Goal: Transaction & Acquisition: Purchase product/service

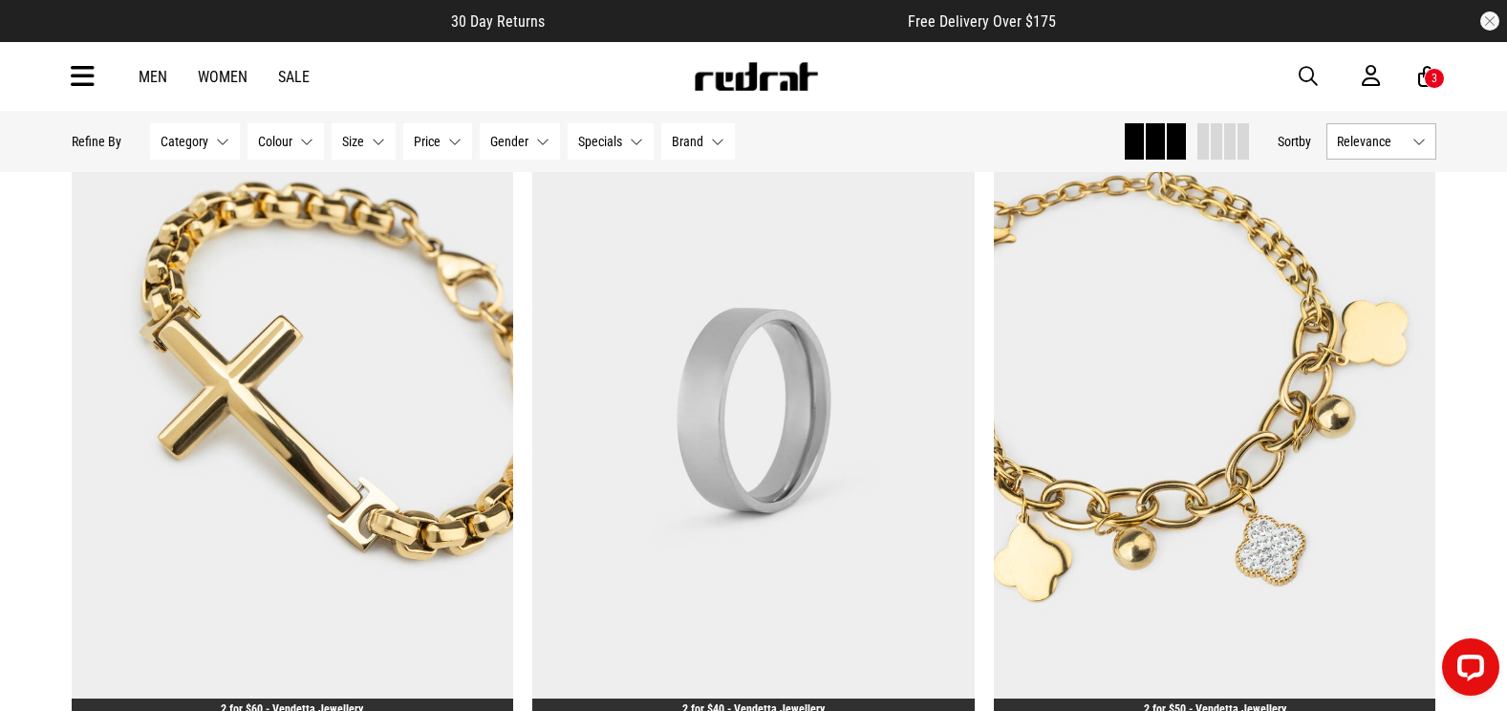
click at [755, 78] on img at bounding box center [756, 76] width 126 height 29
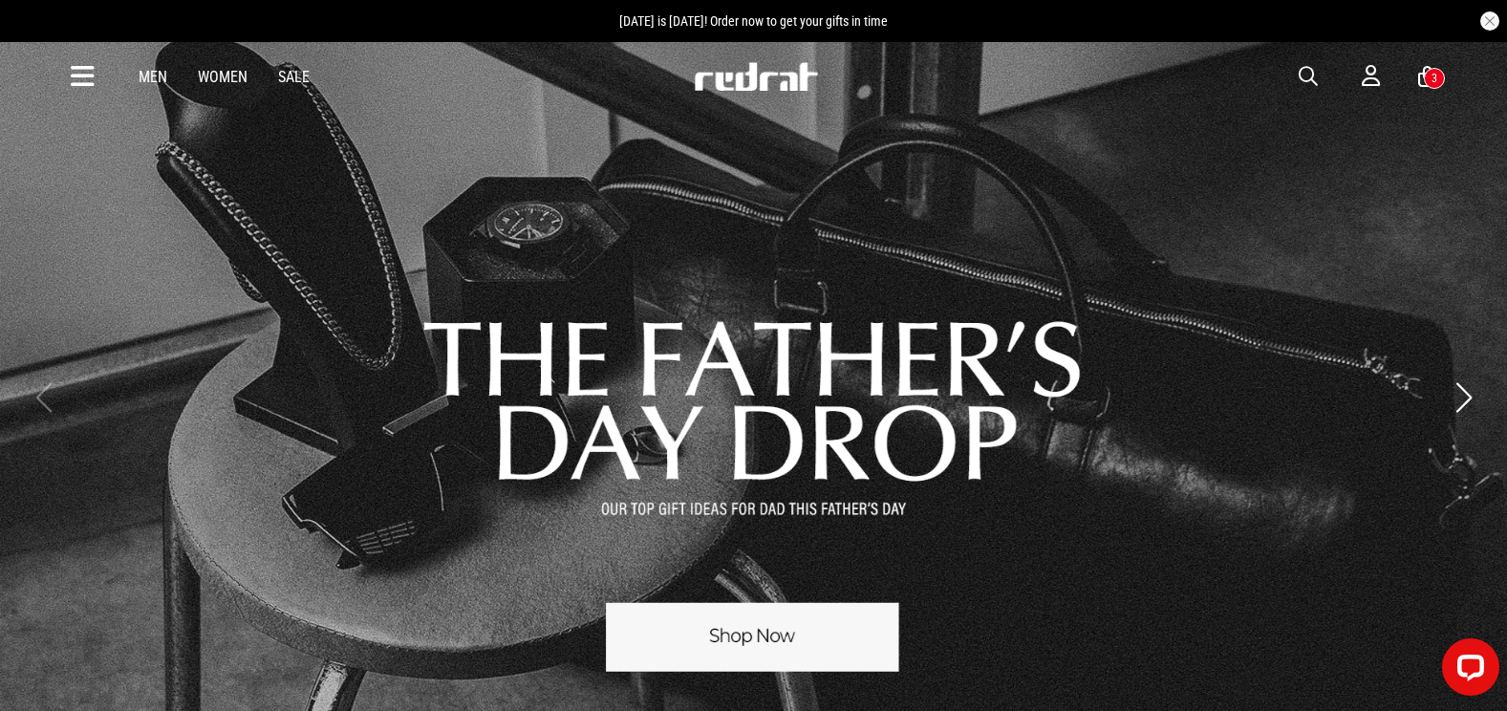
click at [66, 81] on div "Men Women Sale Sign in New Back Footwear Back Mens Back Womens Back Youth & Kid…" at bounding box center [754, 76] width 1396 height 69
click at [67, 81] on div "Men Women Sale Sign in New Back Footwear Back Mens Back Womens Back Youth & Kid…" at bounding box center [754, 76] width 1396 height 69
click at [75, 62] on icon at bounding box center [83, 77] width 24 height 32
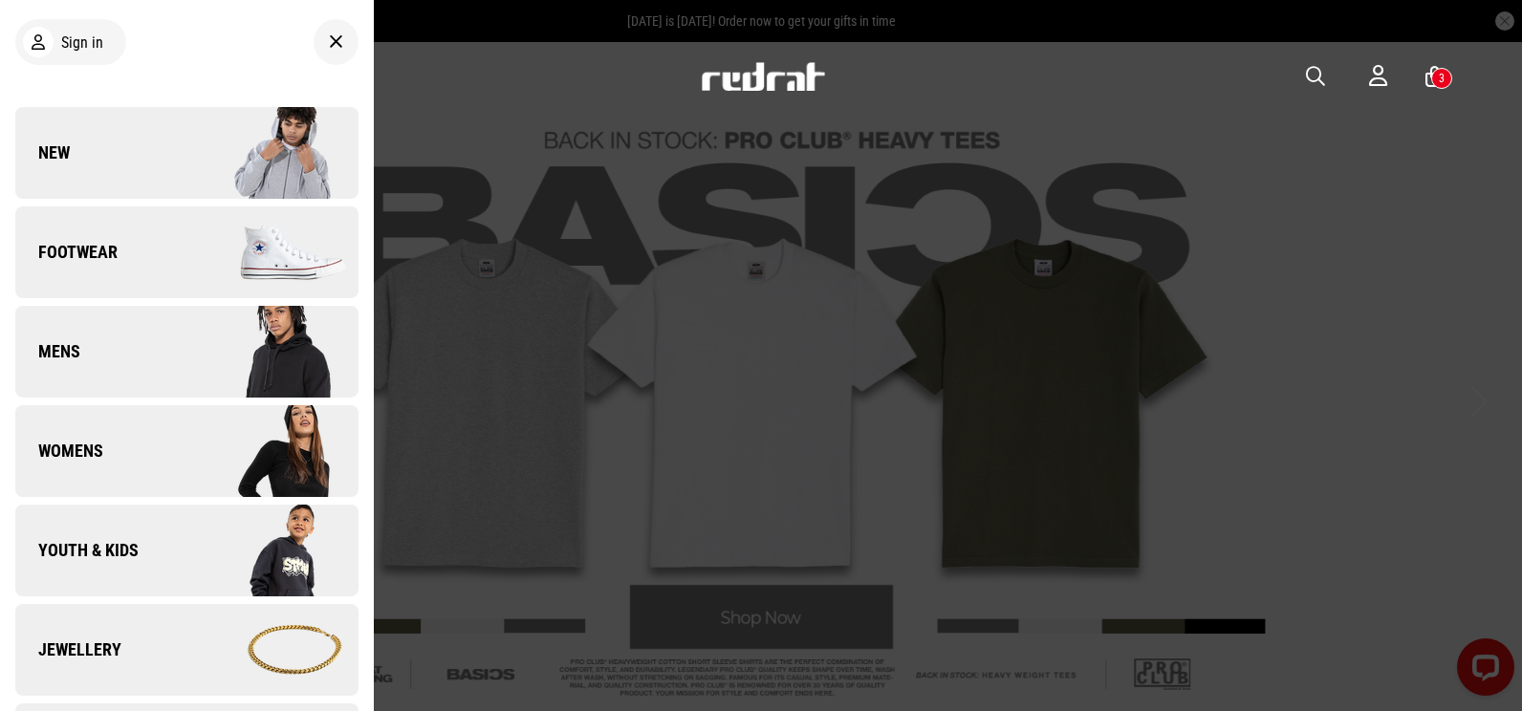
click at [124, 152] on link "New" at bounding box center [186, 153] width 343 height 92
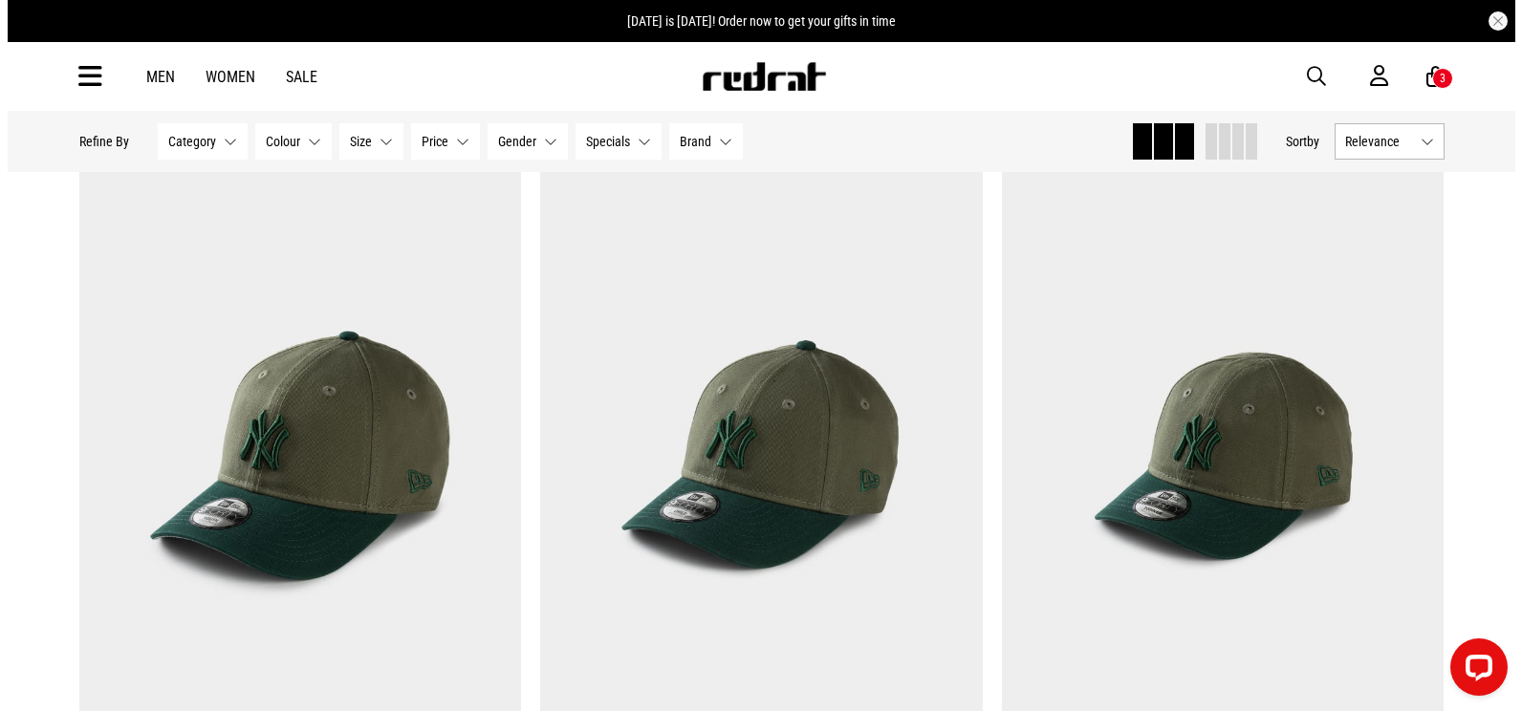
scroll to position [4015, 0]
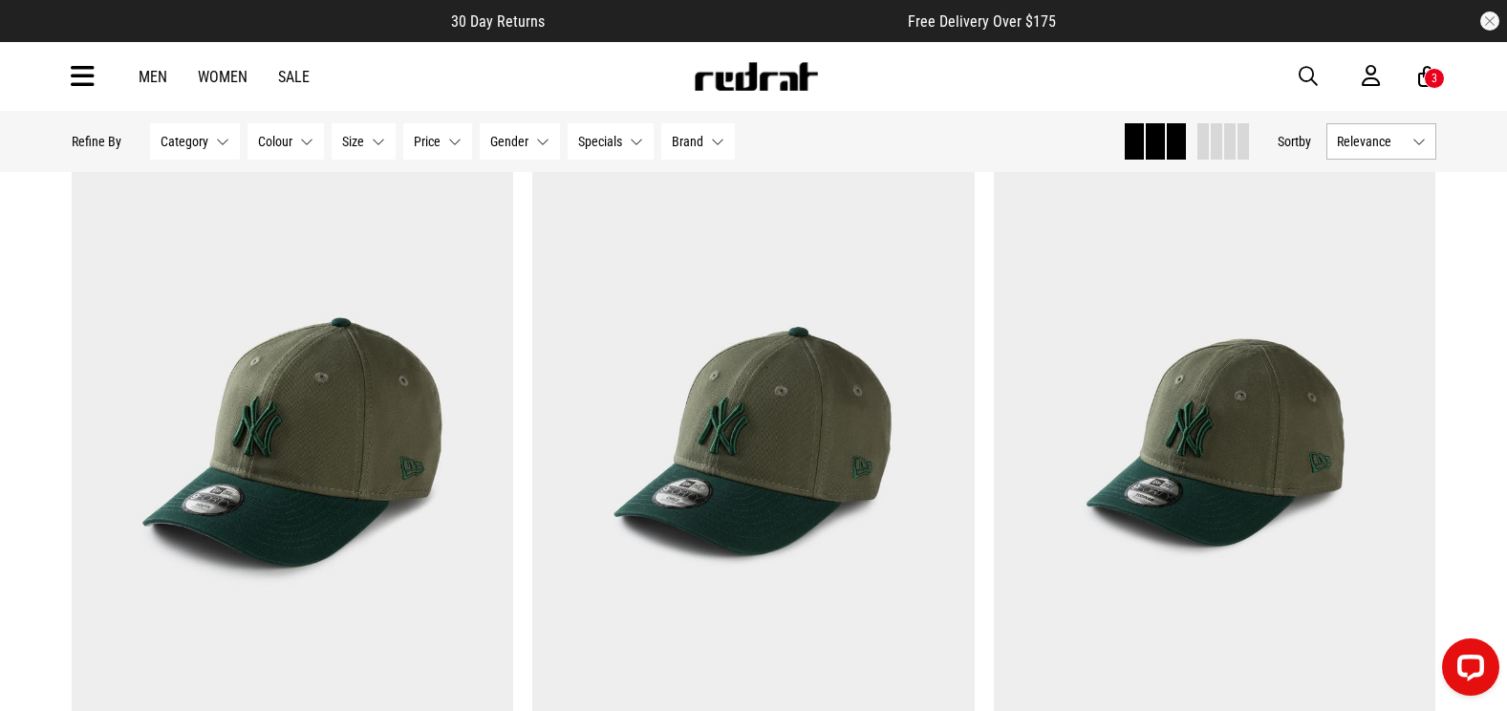
click at [88, 74] on icon at bounding box center [83, 77] width 24 height 32
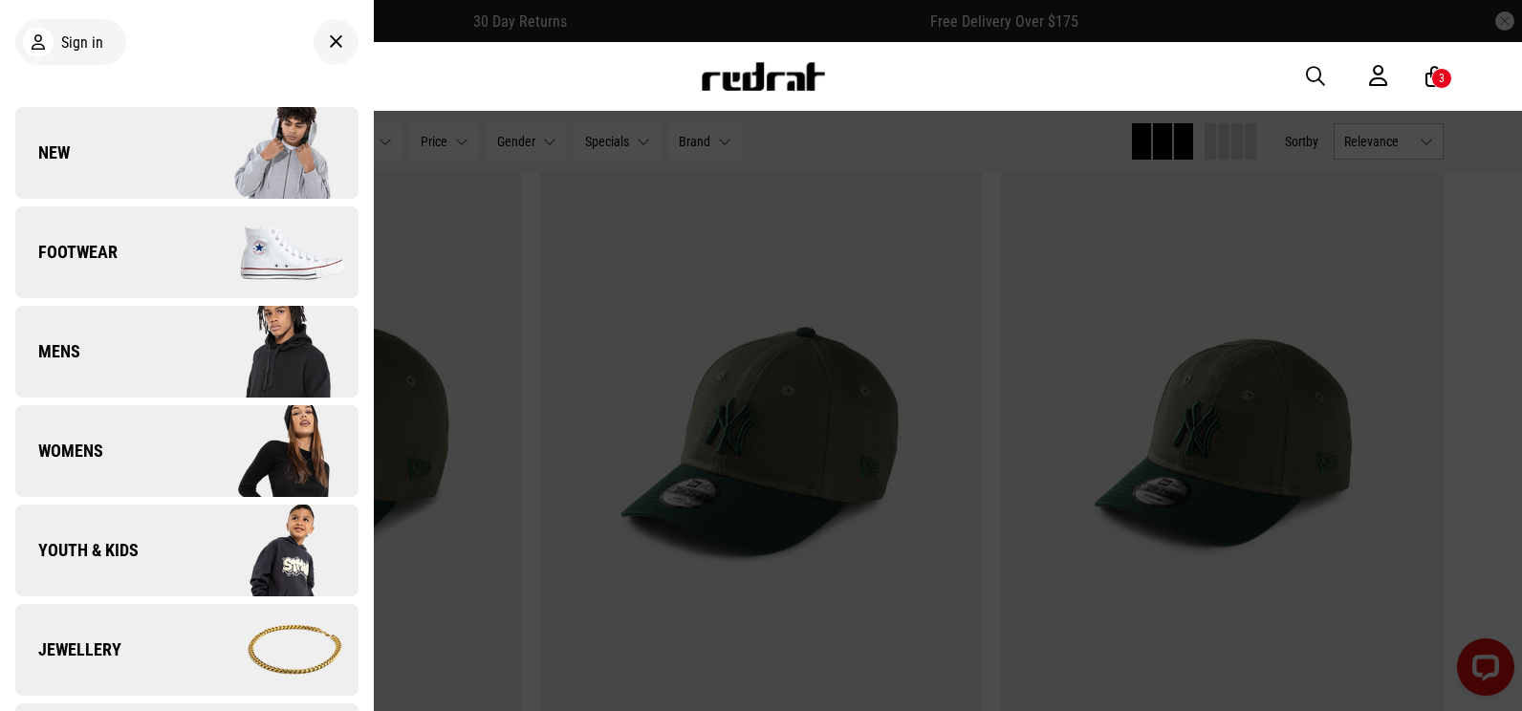
click at [96, 138] on link "New" at bounding box center [186, 153] width 343 height 92
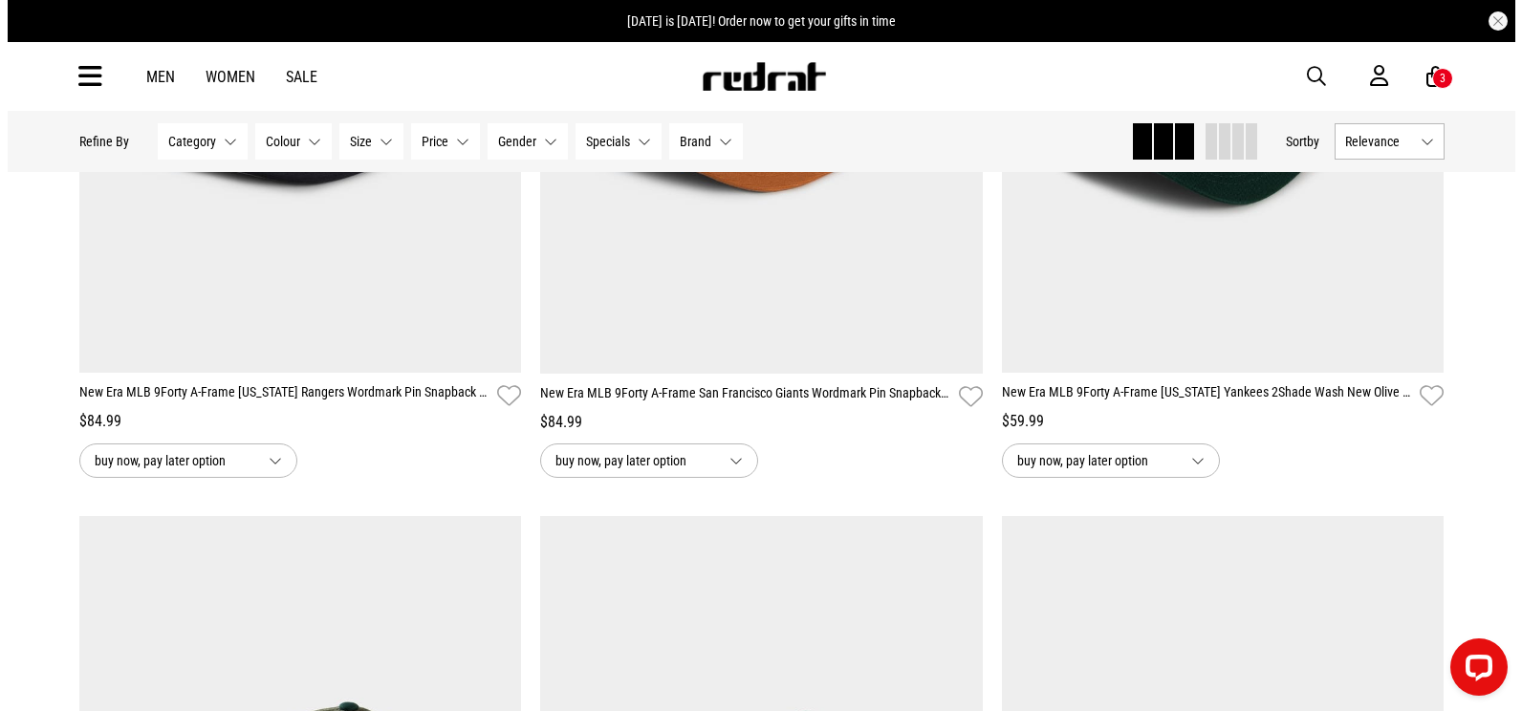
scroll to position [3632, 0]
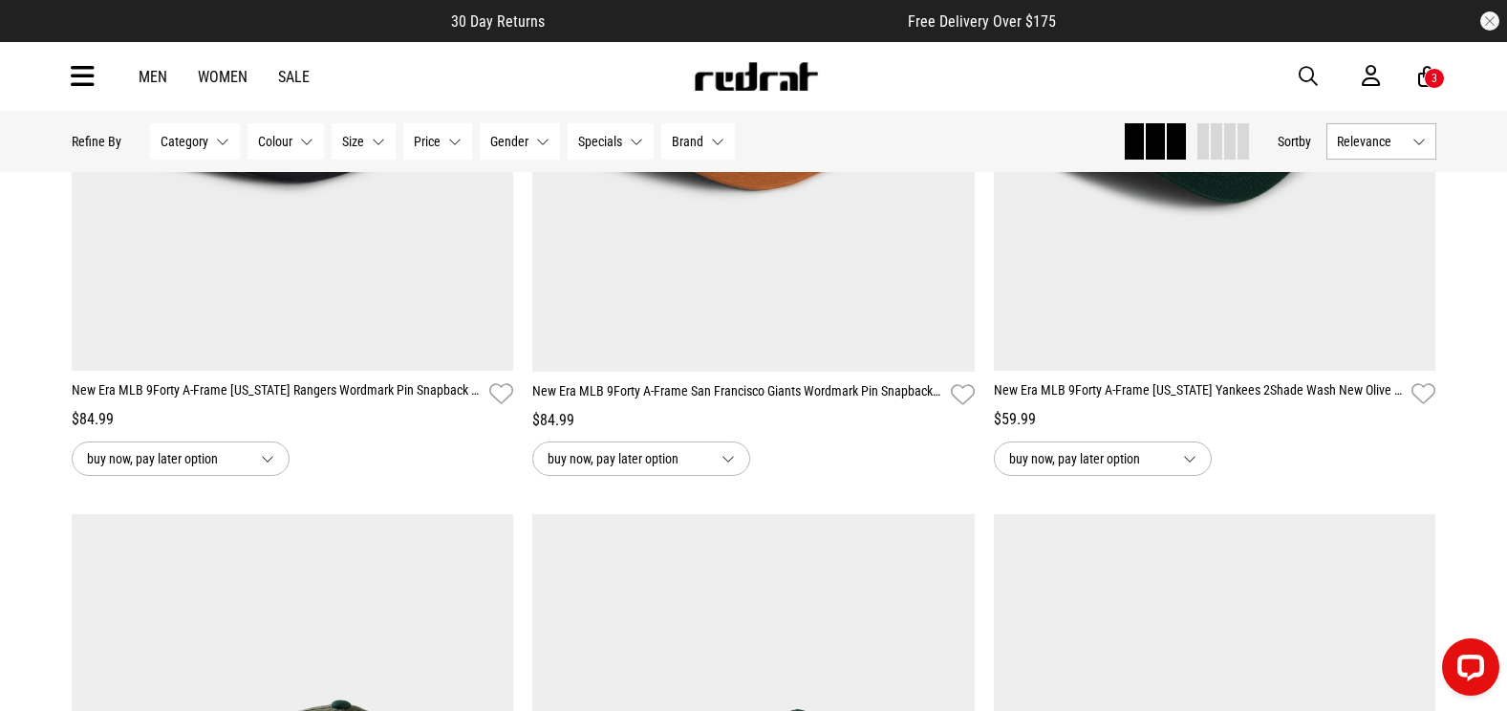
click at [1304, 78] on span "button" at bounding box center [1308, 76] width 19 height 23
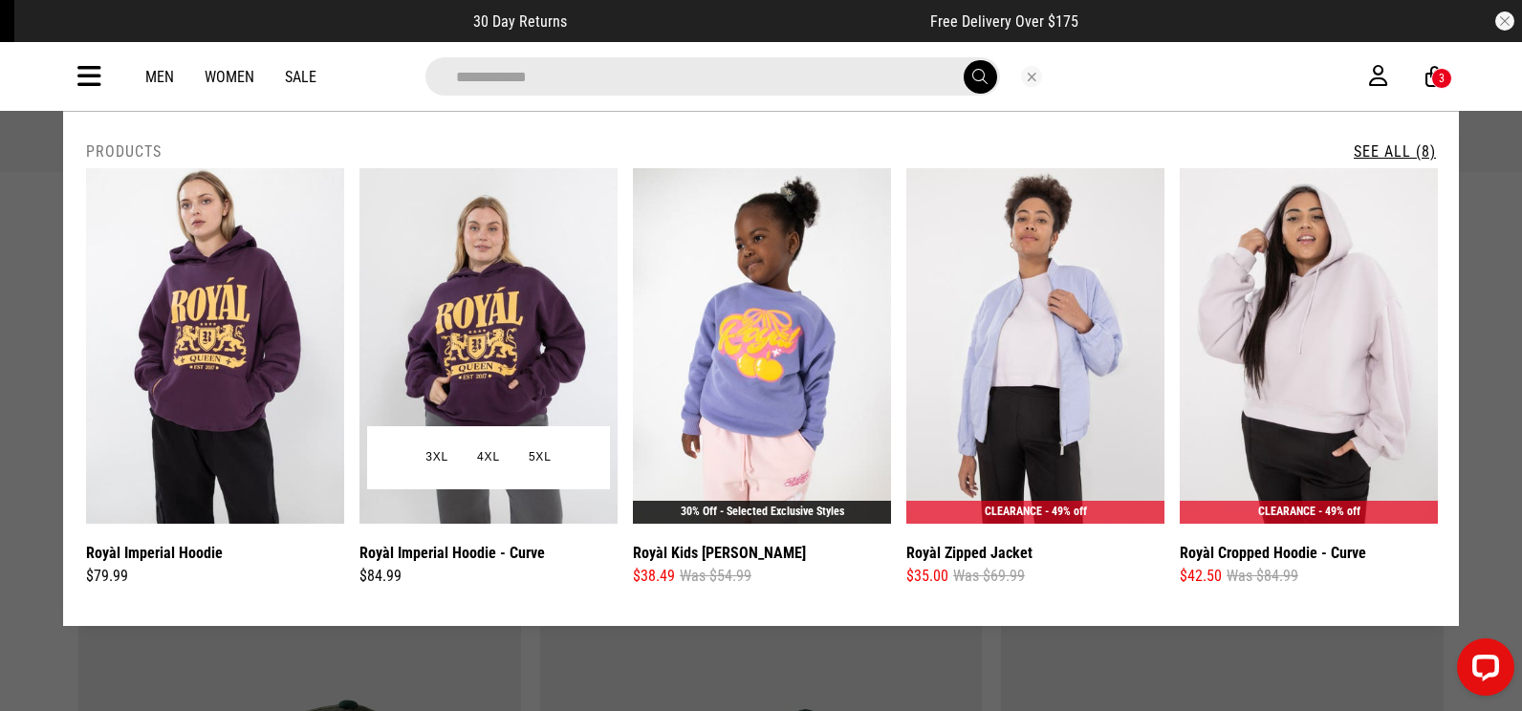
type input "**********"
click at [535, 316] on img at bounding box center [488, 346] width 258 height 356
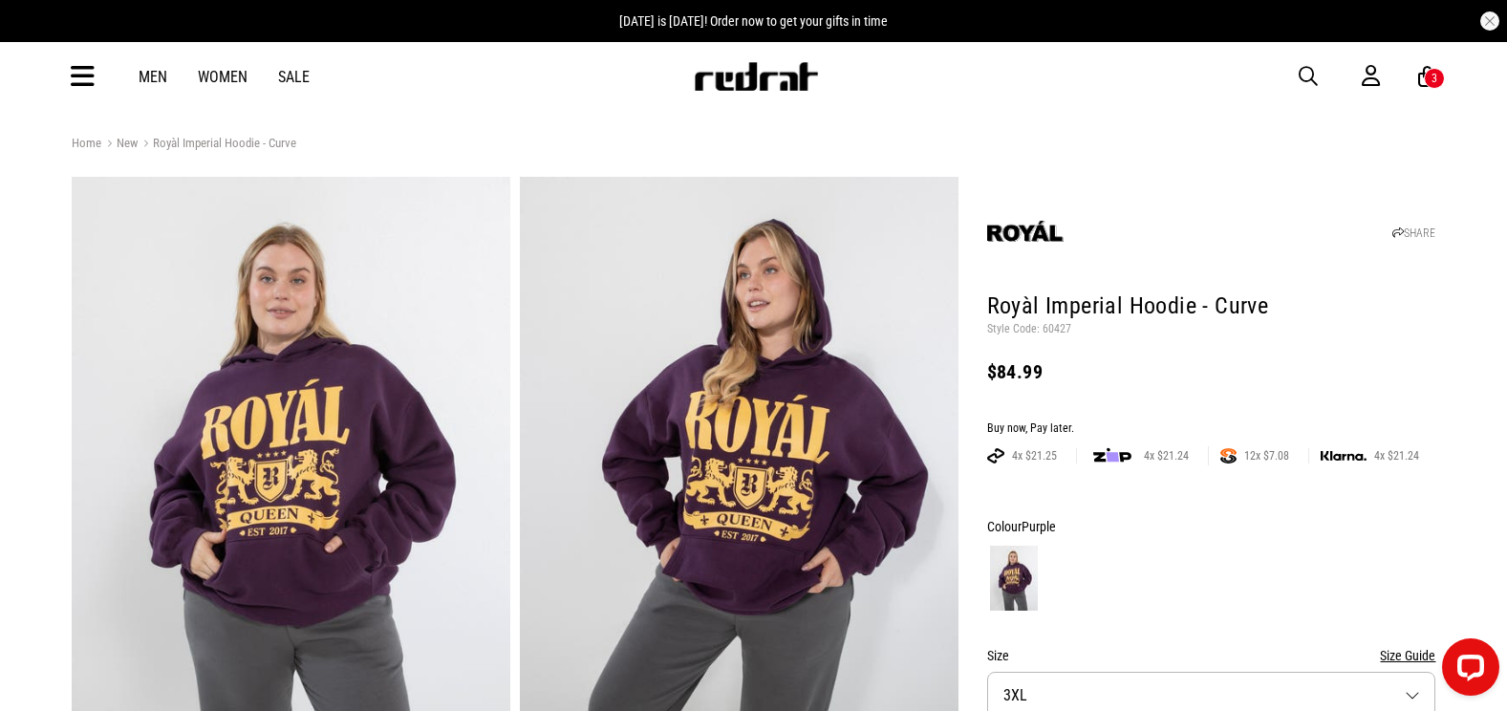
click at [747, 65] on img at bounding box center [756, 76] width 126 height 29
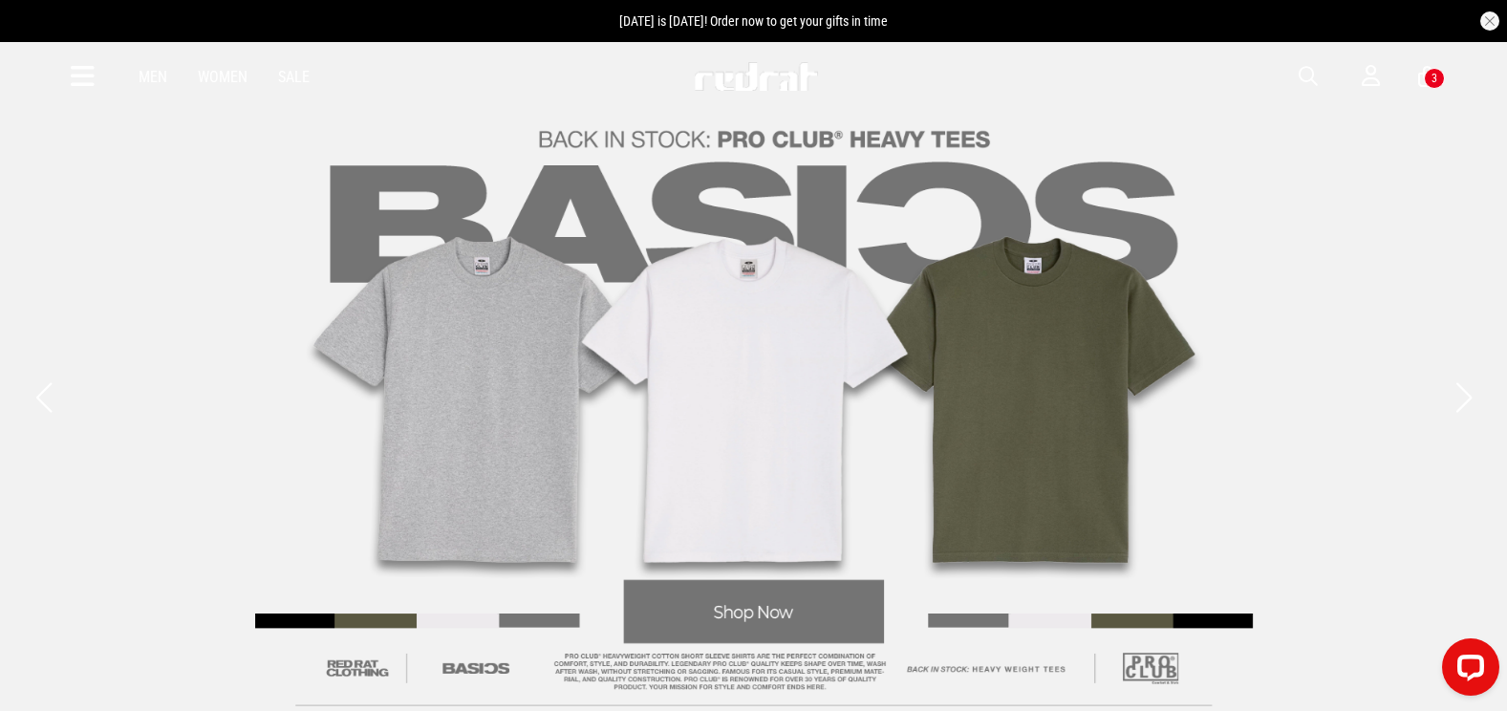
click at [1302, 72] on span "button" at bounding box center [1308, 76] width 19 height 23
click at [1305, 72] on div at bounding box center [737, 76] width 1249 height 38
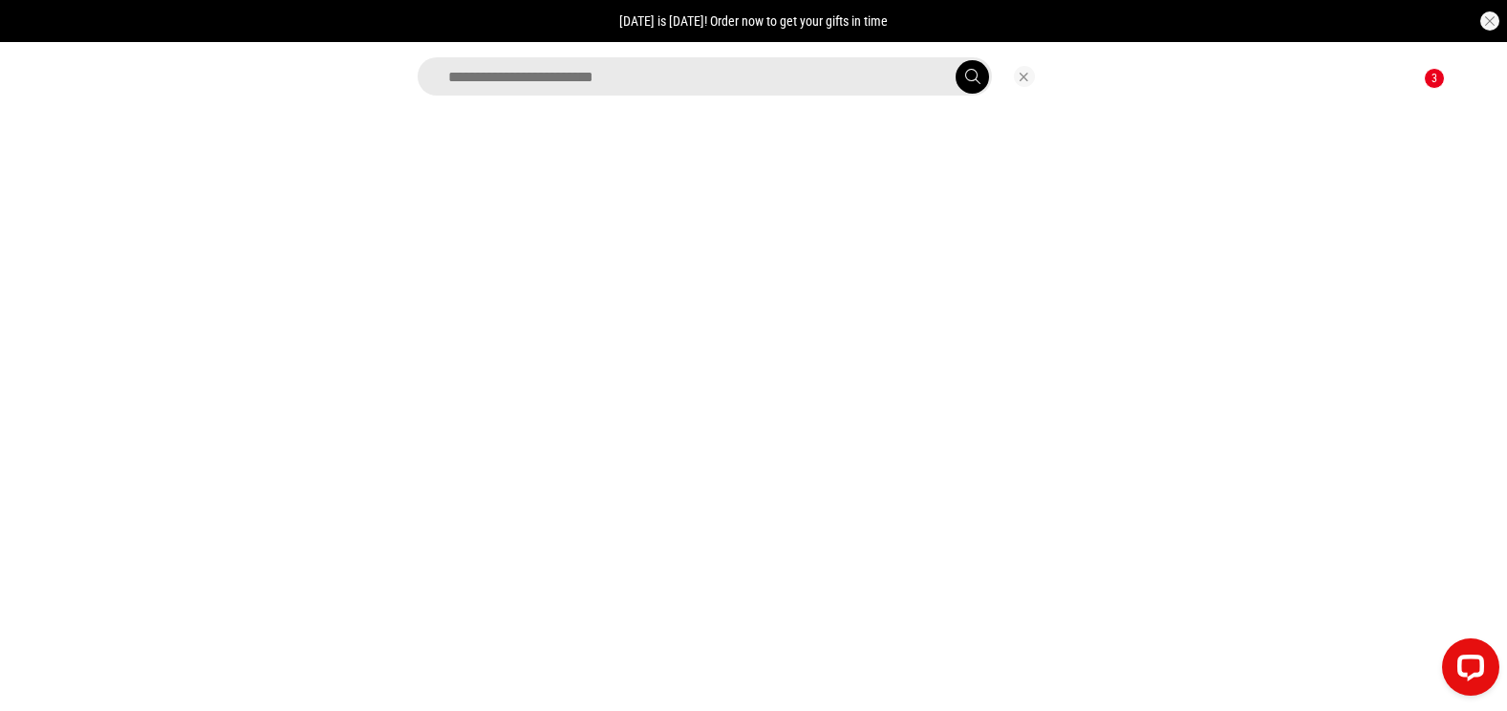
click at [786, 91] on input "search" at bounding box center [705, 76] width 574 height 38
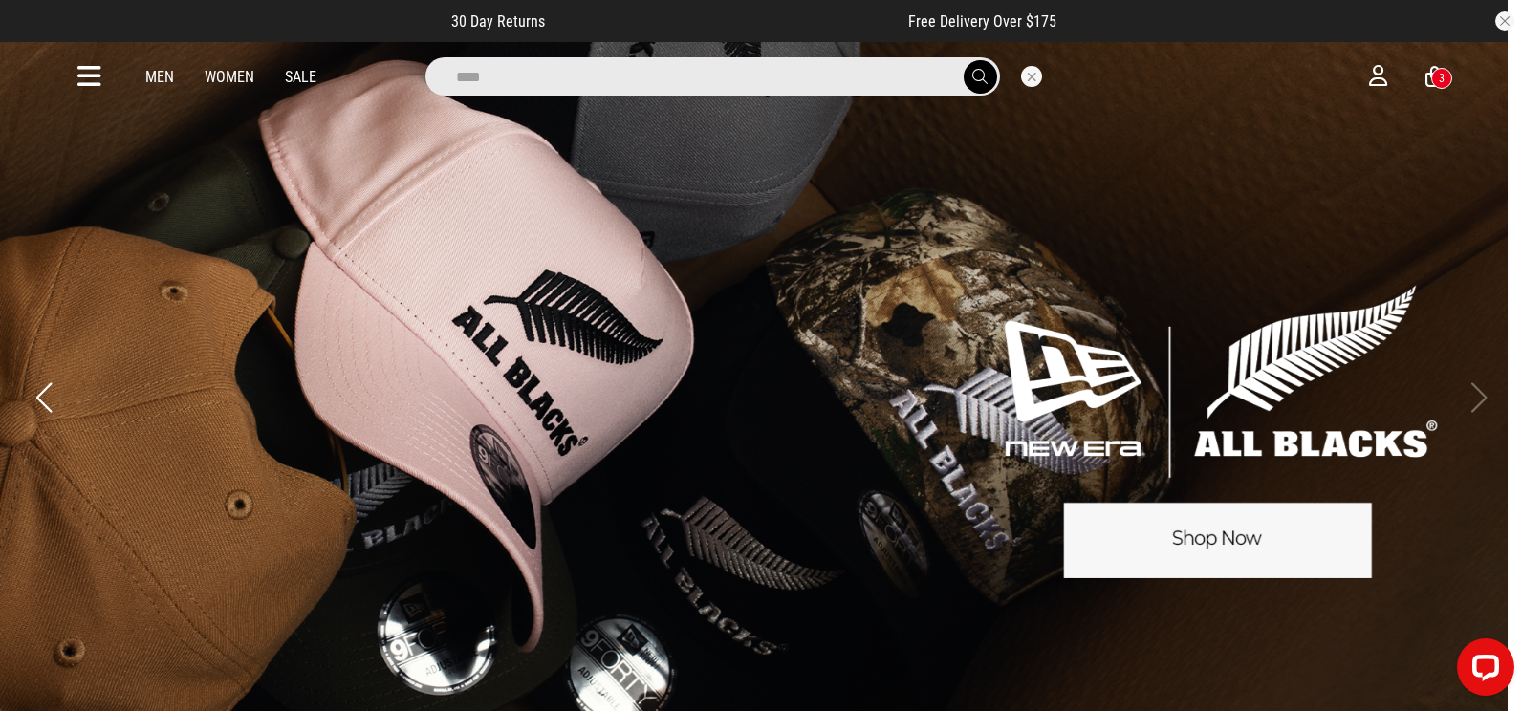
type input "****"
click at [964, 60] on button "submit" at bounding box center [980, 76] width 33 height 33
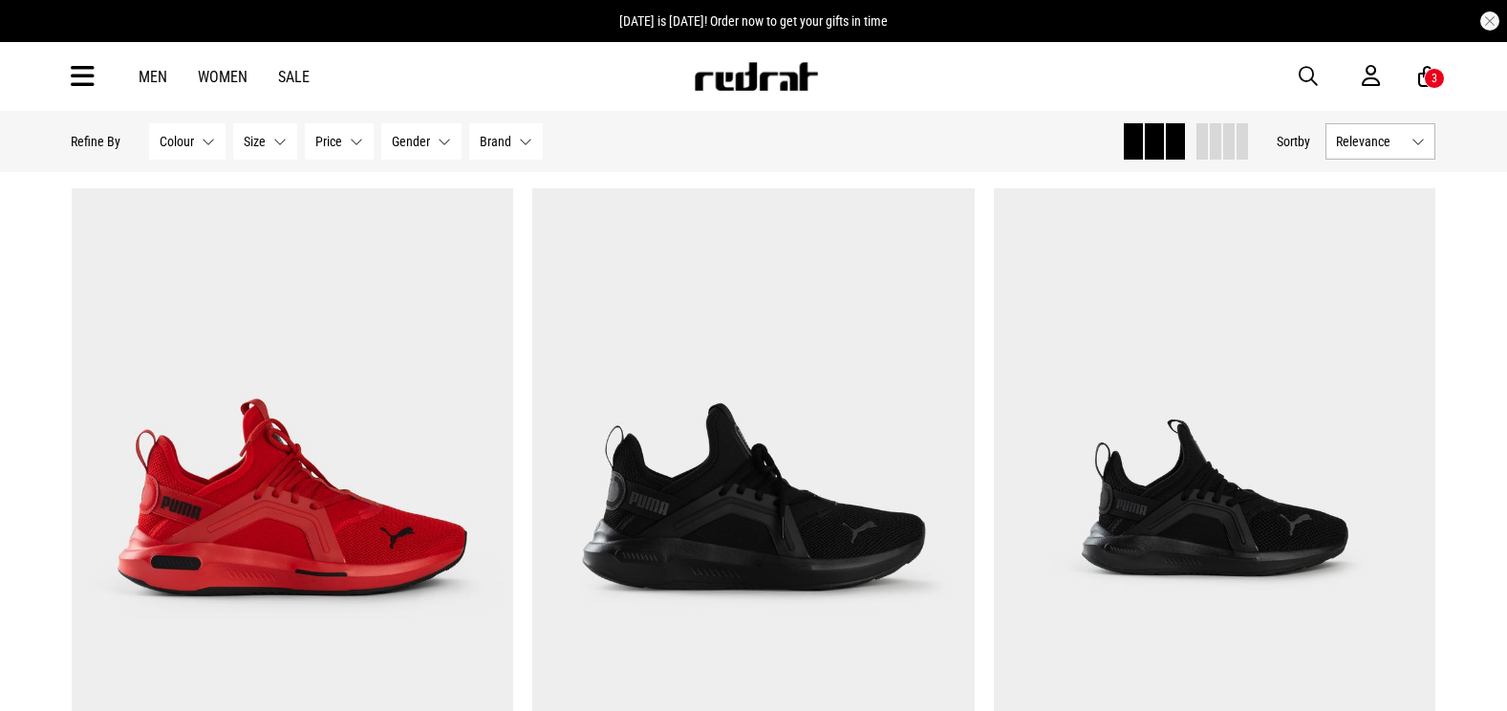
scroll to position [956, 0]
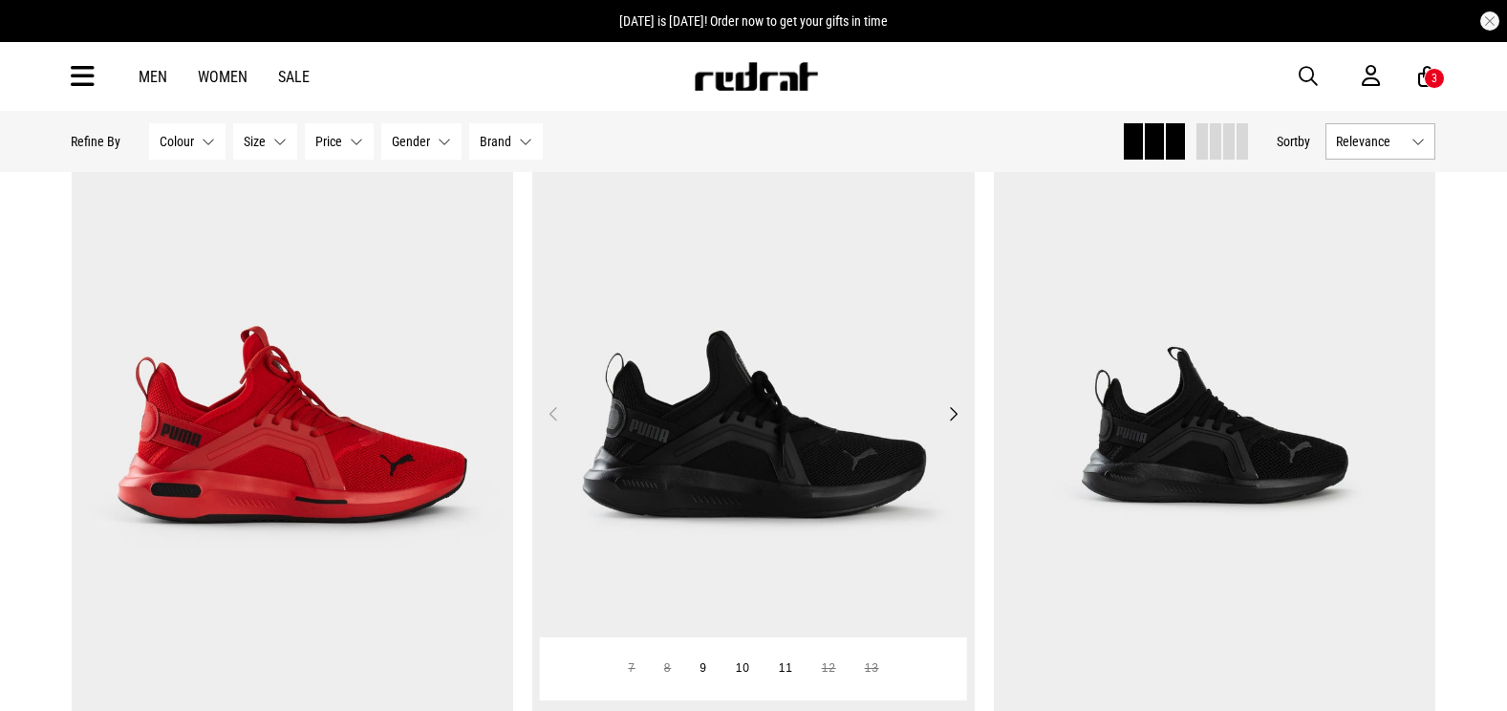
click at [821, 318] on img at bounding box center [753, 425] width 443 height 619
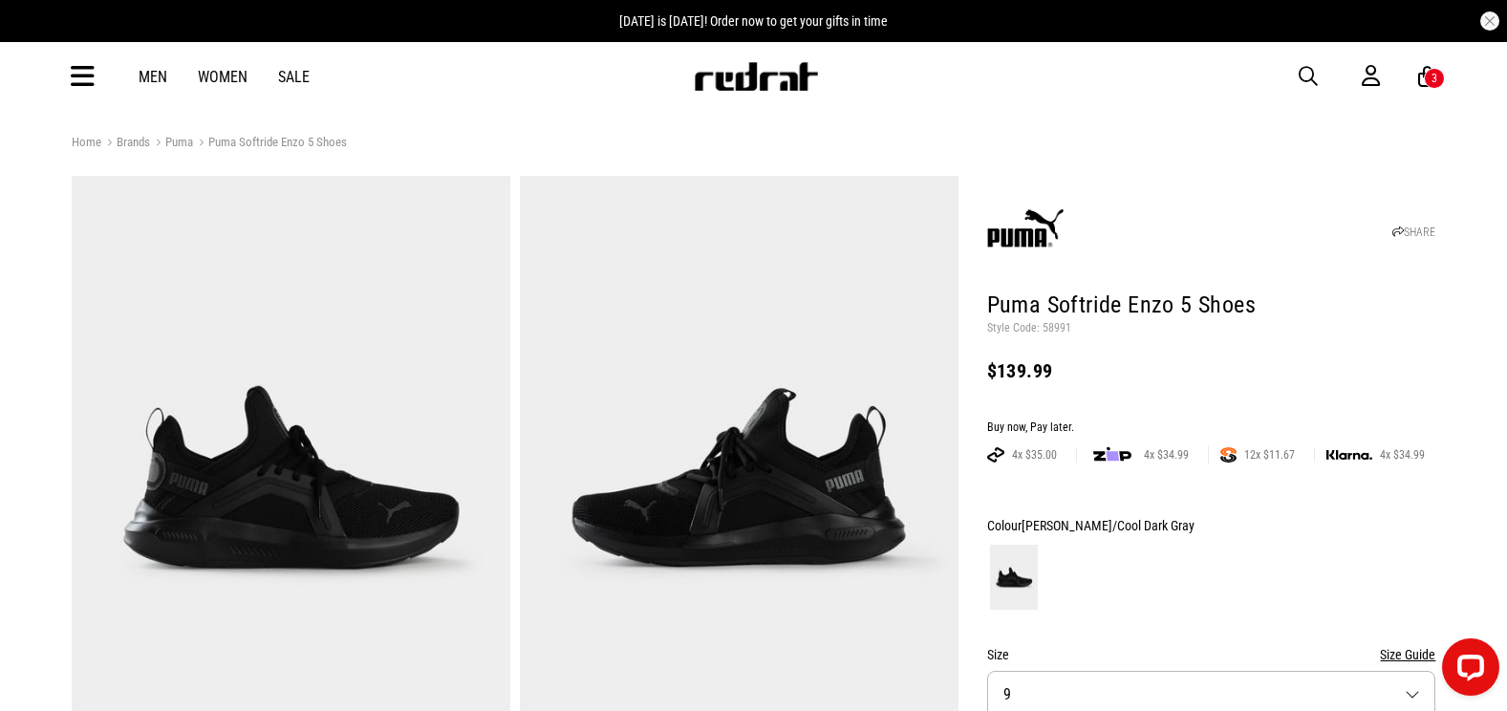
click at [1311, 68] on span "button" at bounding box center [1308, 76] width 19 height 23
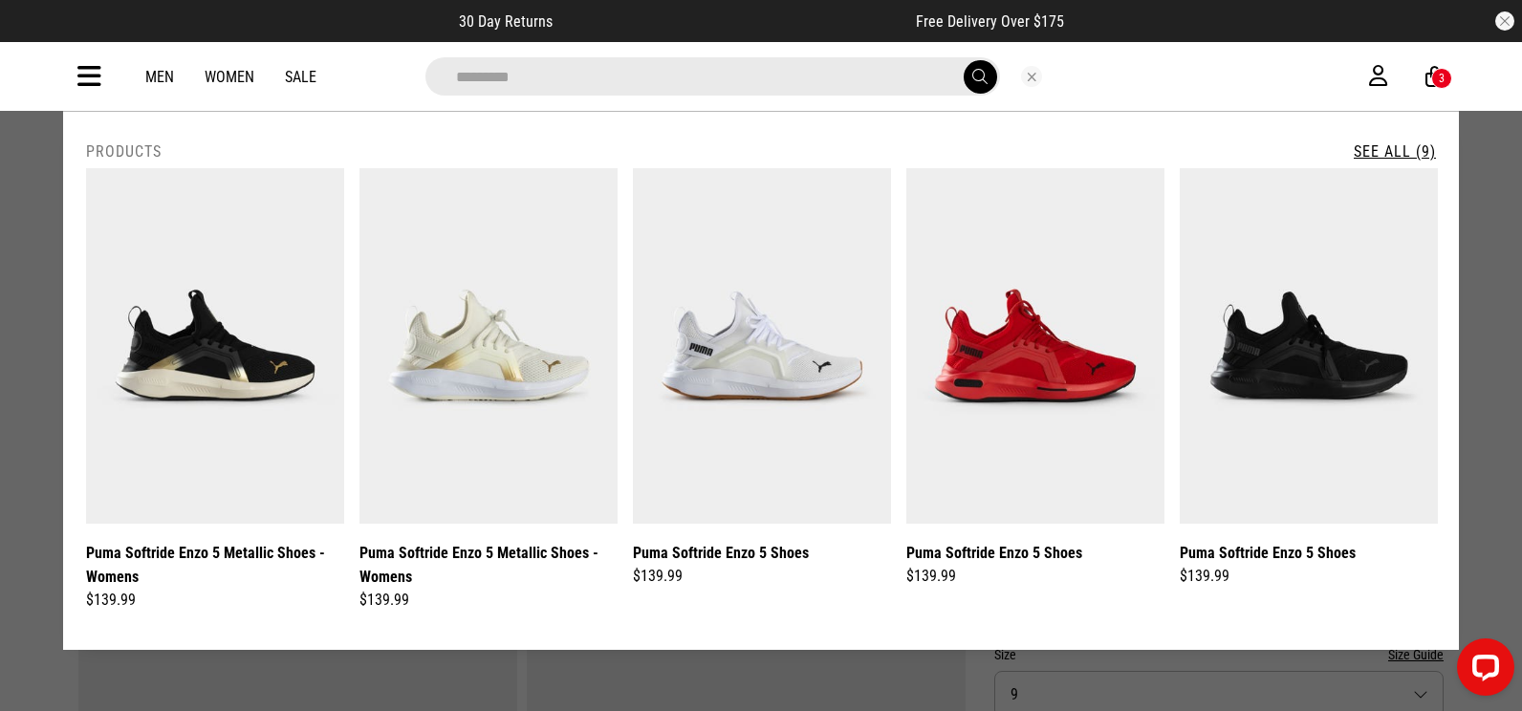
type input "**********"
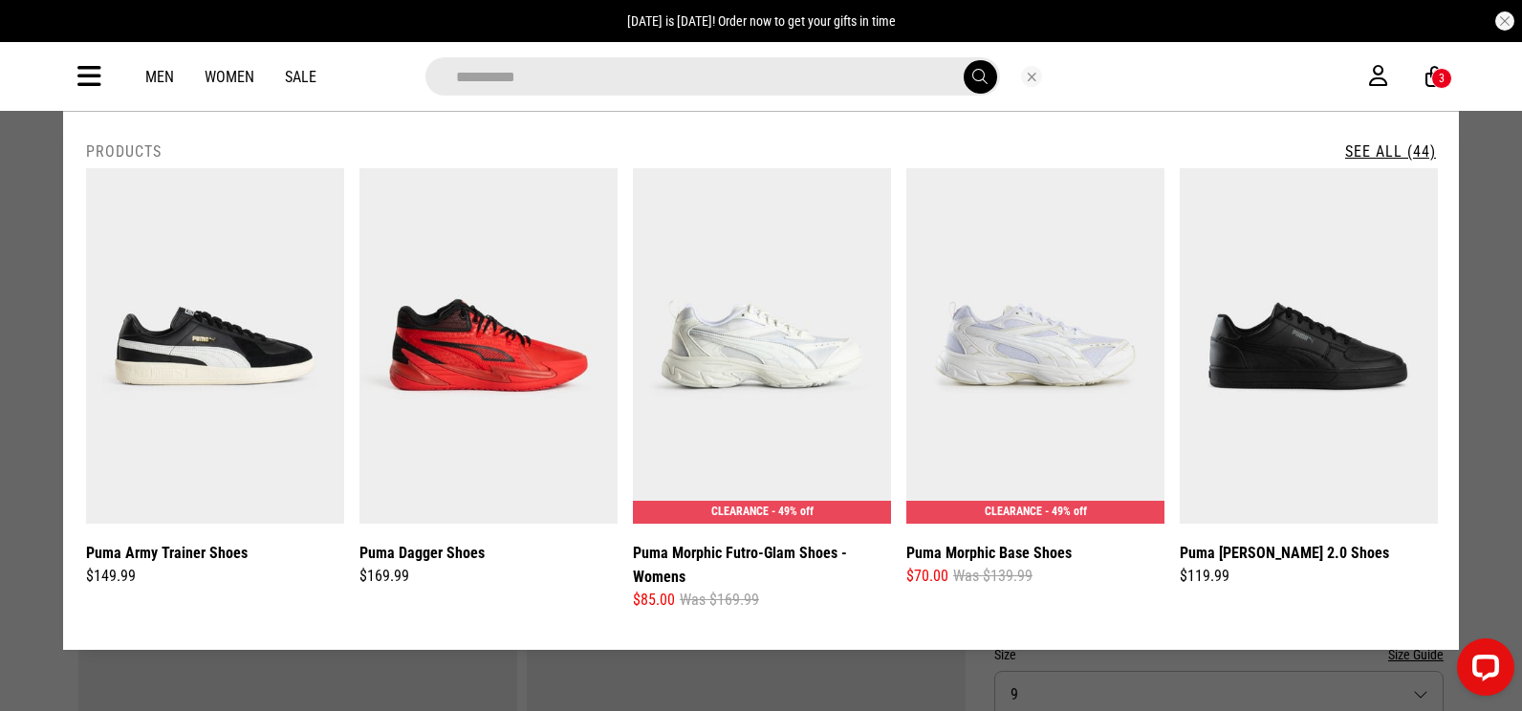
type input "**********"
click at [964, 60] on button "submit" at bounding box center [980, 76] width 33 height 33
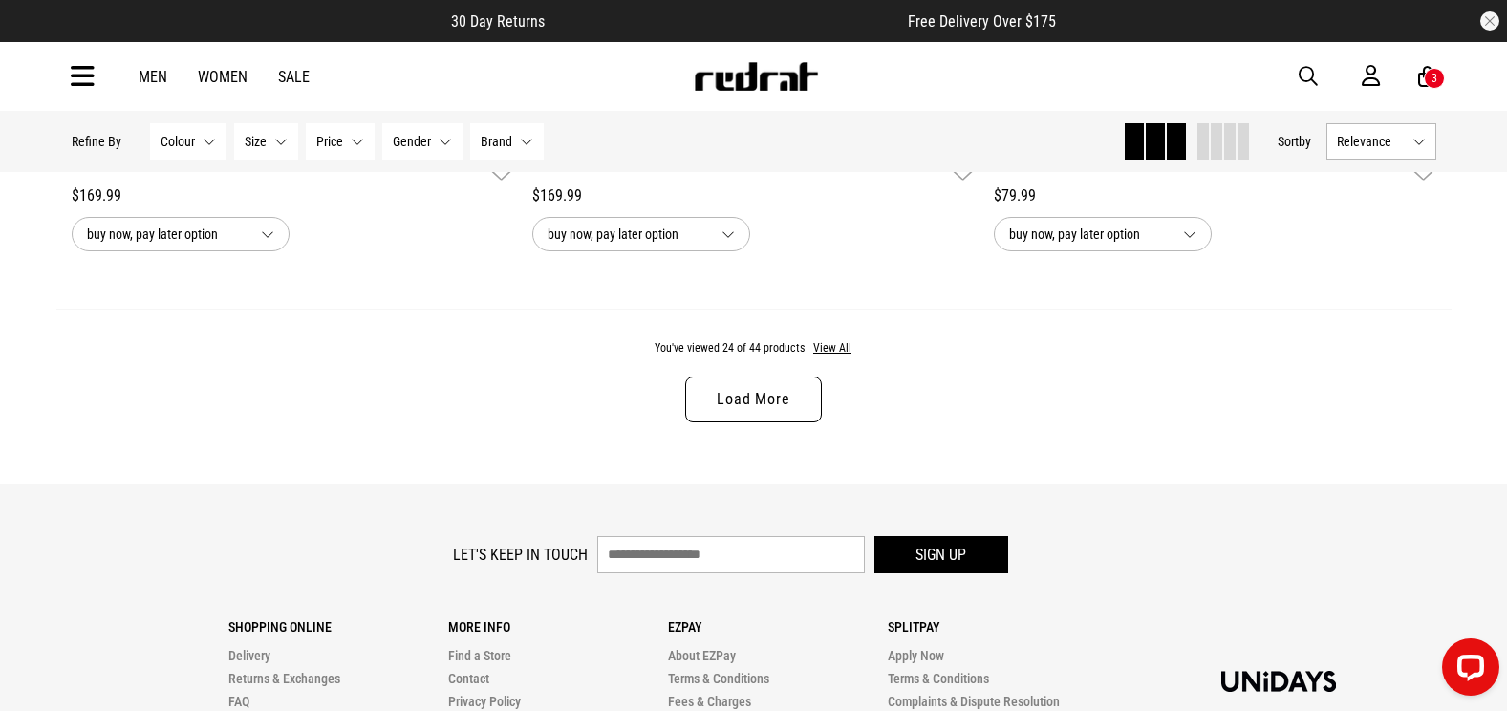
click at [755, 402] on link "Load More" at bounding box center [753, 400] width 136 height 46
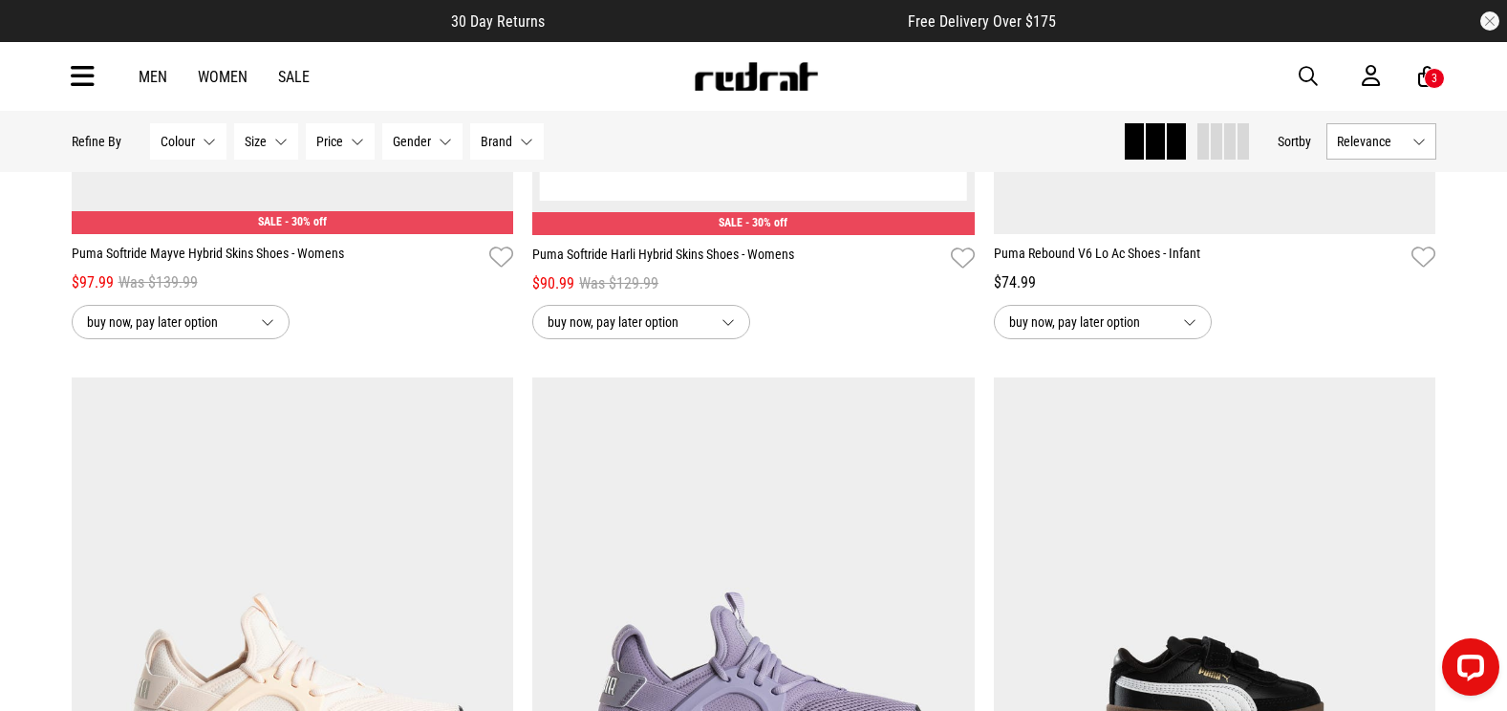
scroll to position [8623, 0]
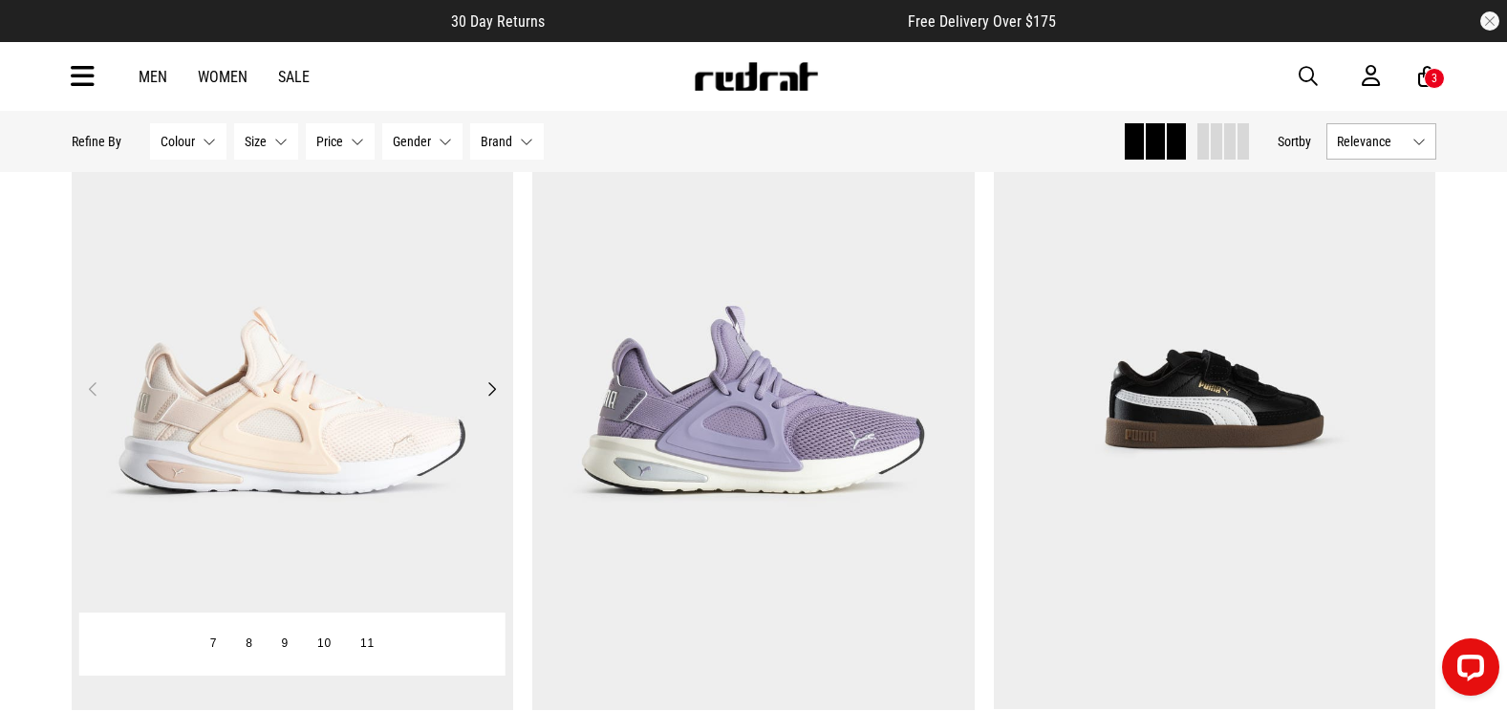
click at [390, 377] on img at bounding box center [293, 400] width 443 height 619
